Goal: Find contact information: Find contact information

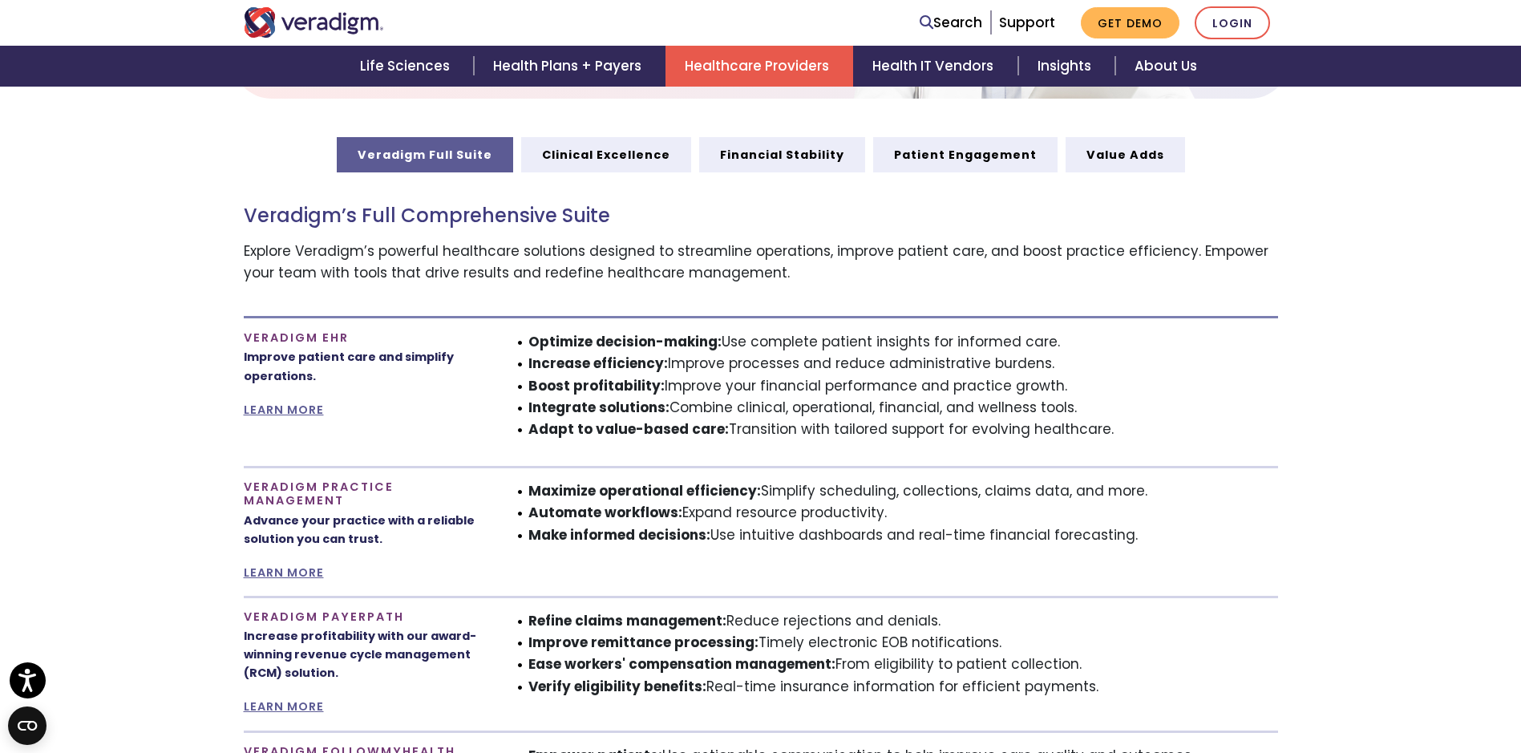
scroll to position [802, 0]
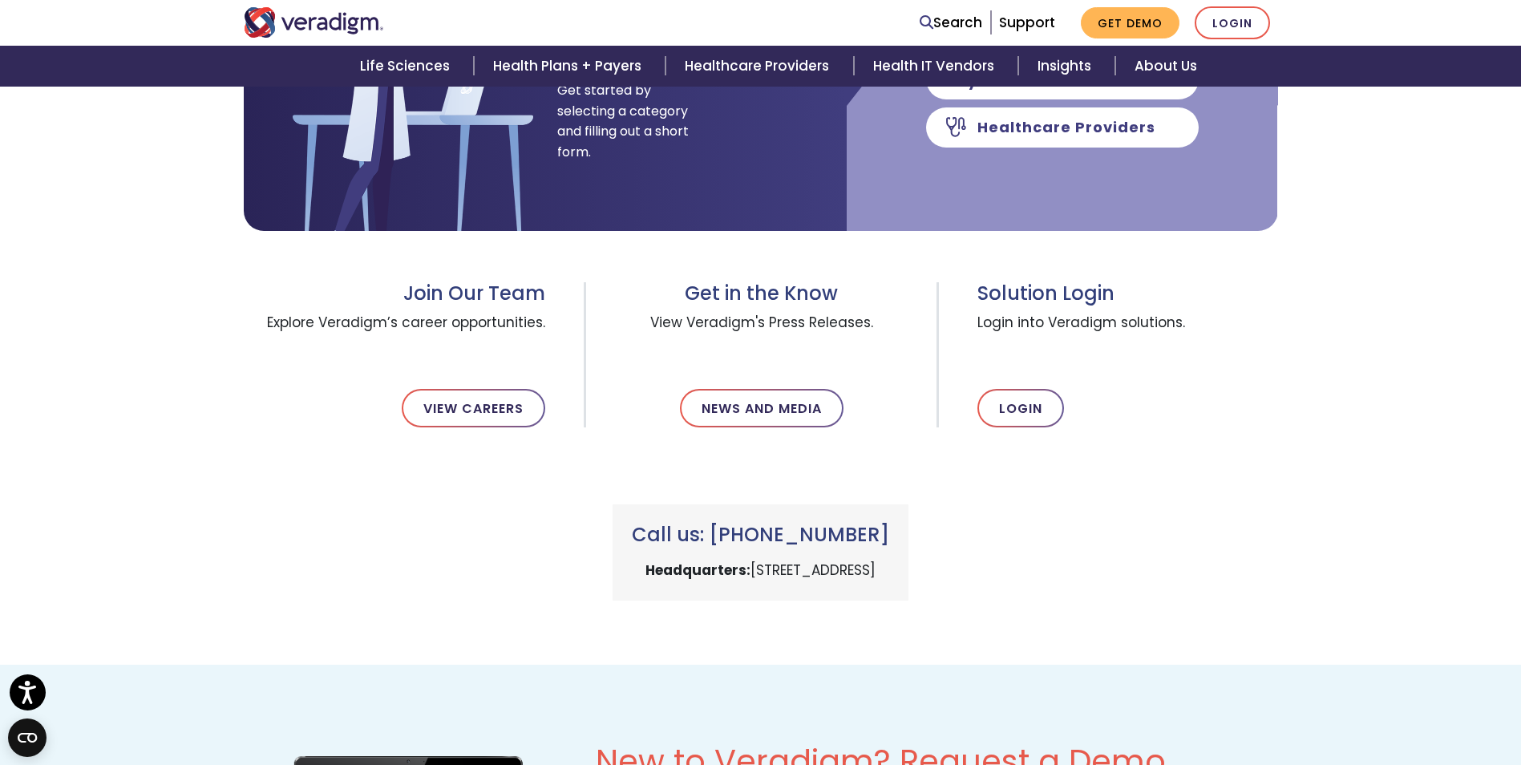
scroll to position [882, 0]
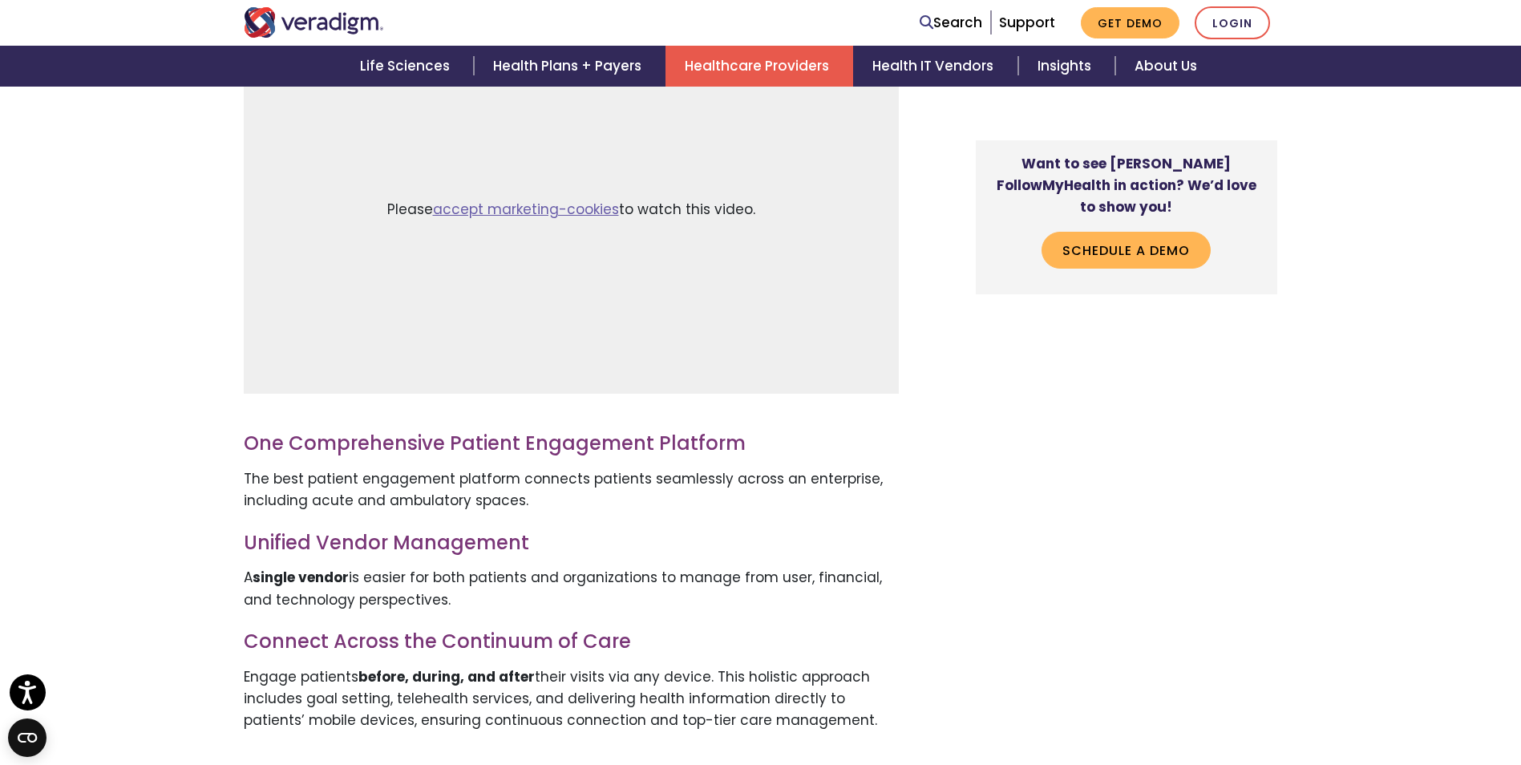
scroll to position [1443, 0]
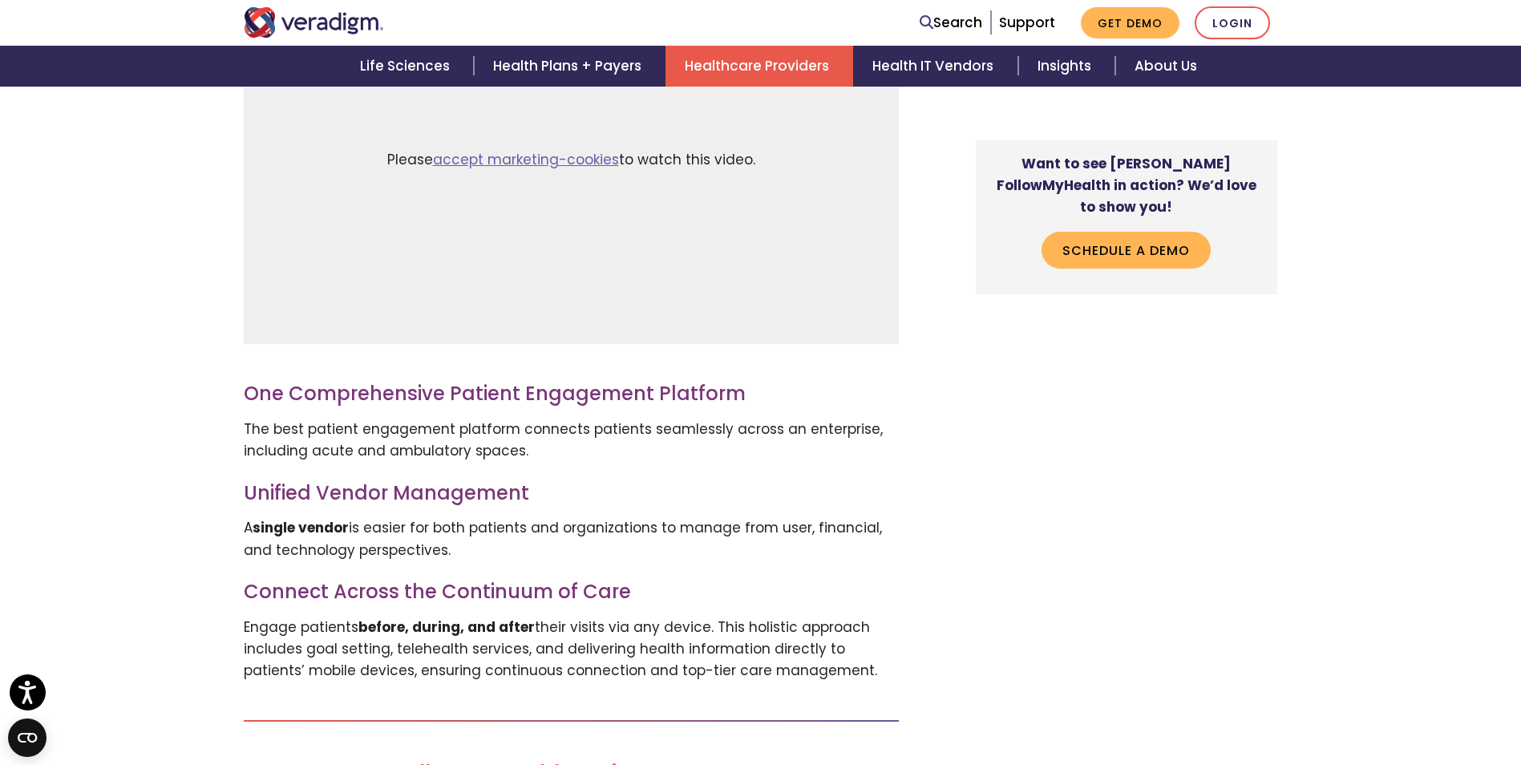
click at [301, 423] on p "The best patient engagement platform connects patients seamlessly across an ent…" at bounding box center [571, 440] width 655 height 43
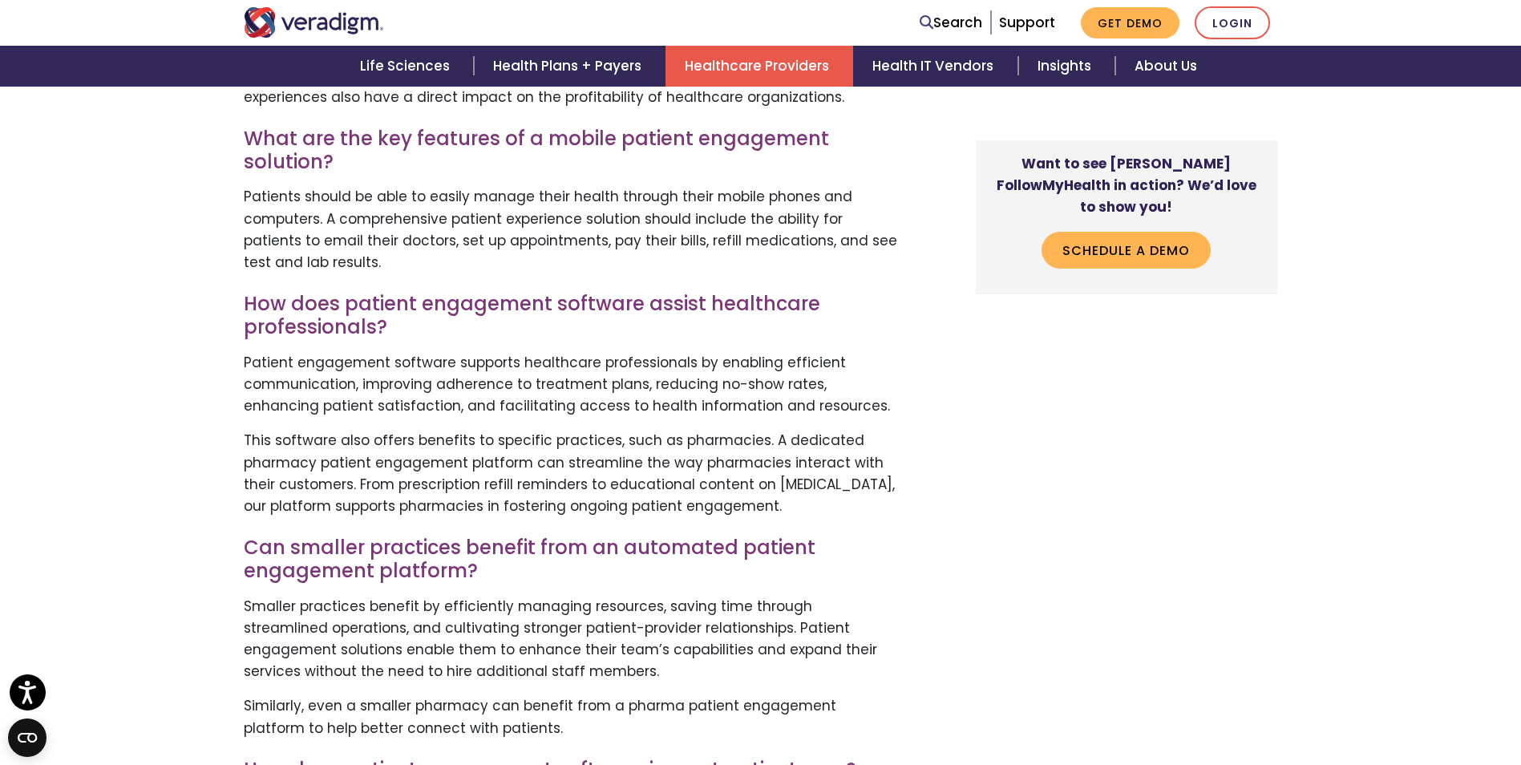
scroll to position [4170, 0]
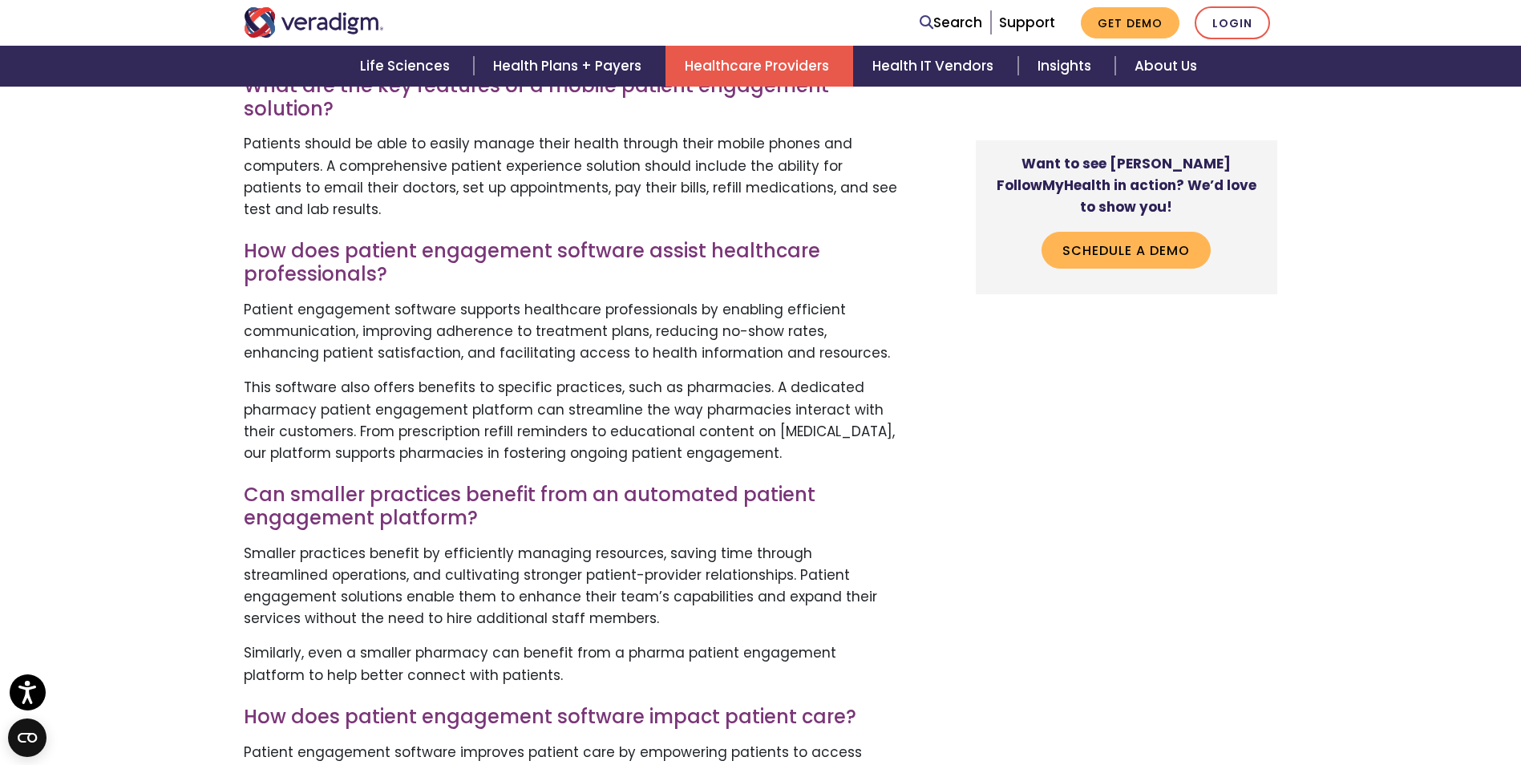
click at [486, 305] on p "Patient engagement software supports healthcare professionals by enabling effic…" at bounding box center [571, 332] width 655 height 66
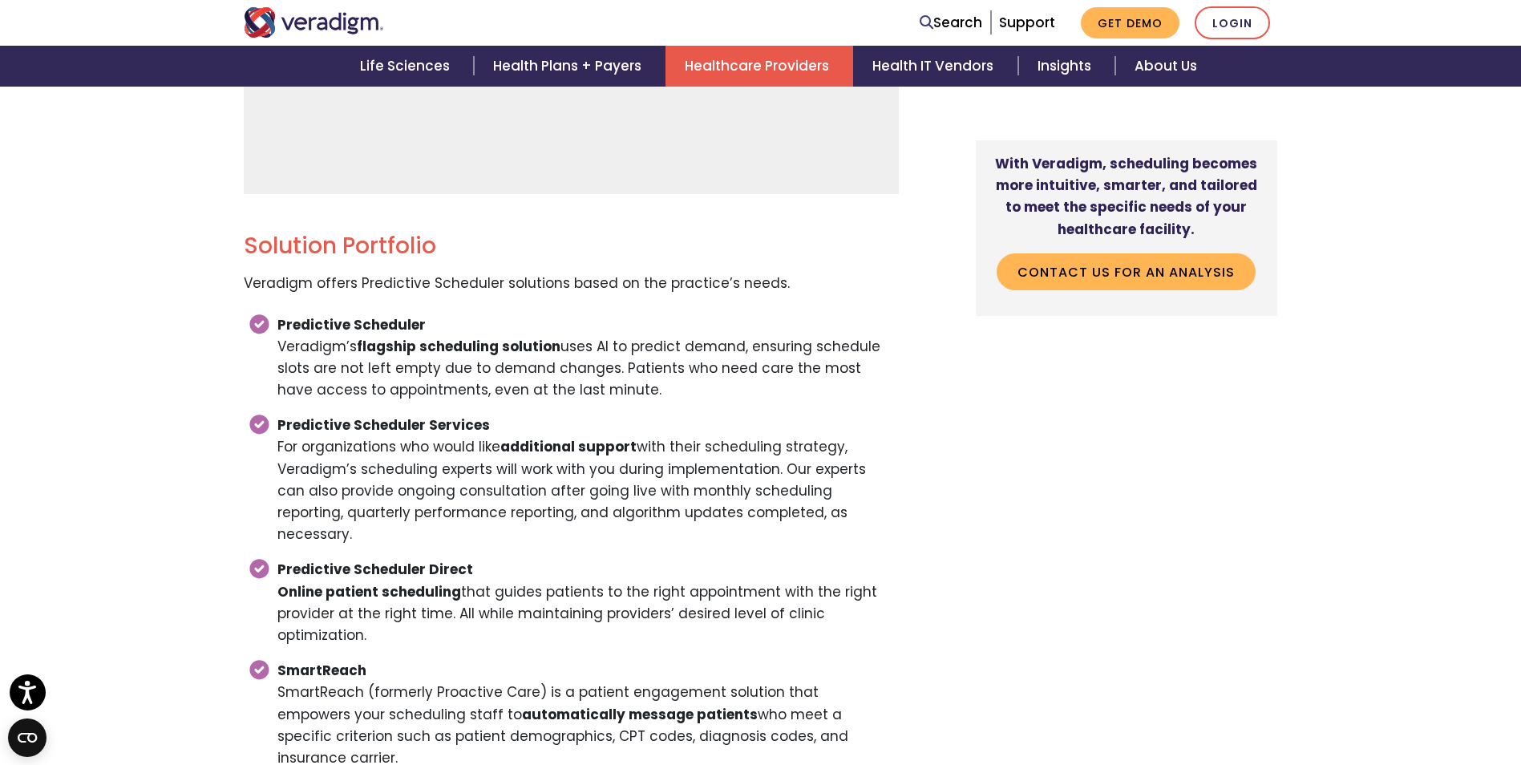
scroll to position [2646, 0]
